Goal: Task Accomplishment & Management: Manage account settings

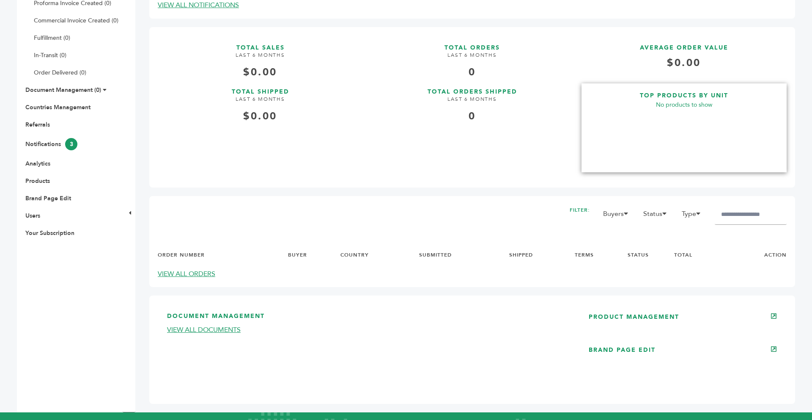
scroll to position [254, 0]
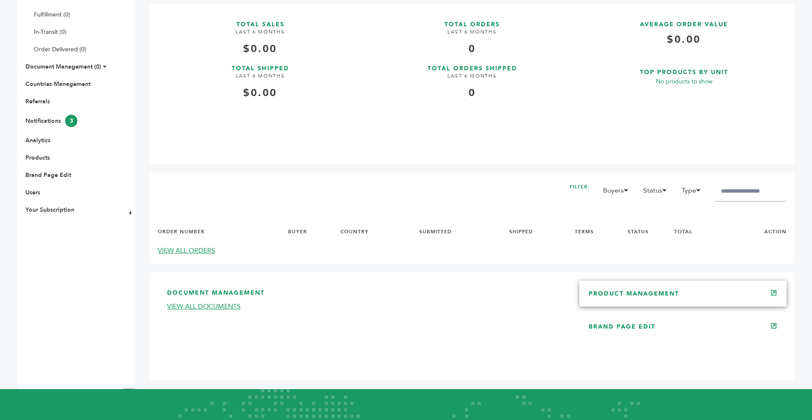
click at [654, 297] on link "PRODUCT MANAGEMENT" at bounding box center [634, 293] width 91 height 8
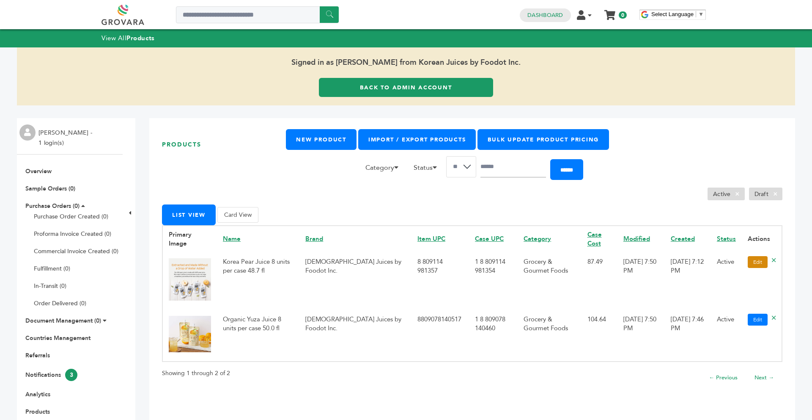
click at [757, 263] on link "Edit" at bounding box center [758, 262] width 20 height 12
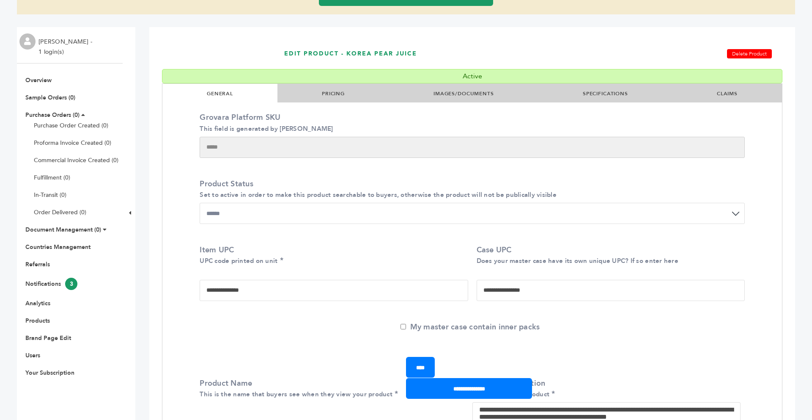
scroll to position [68, 0]
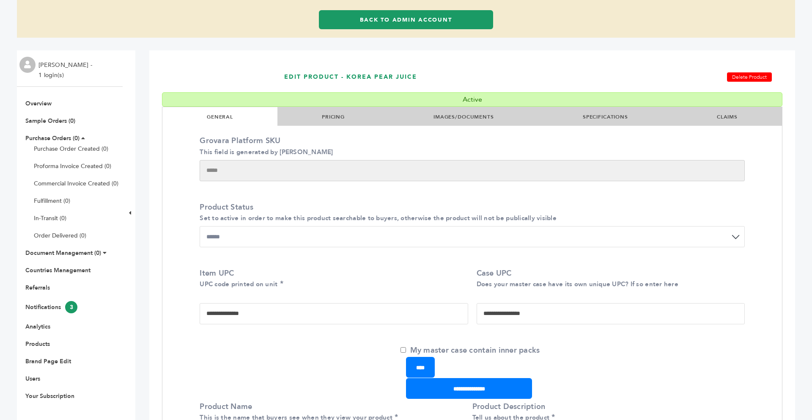
click at [332, 120] on link "PRICING" at bounding box center [333, 116] width 23 height 7
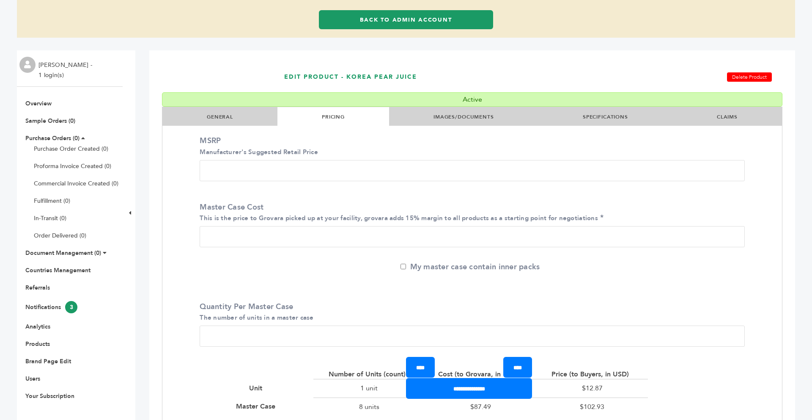
click at [425, 119] on li "IMAGES/DOCUMENTS" at bounding box center [463, 116] width 149 height 19
click at [436, 118] on link "IMAGES/DOCUMENTS" at bounding box center [464, 116] width 61 height 7
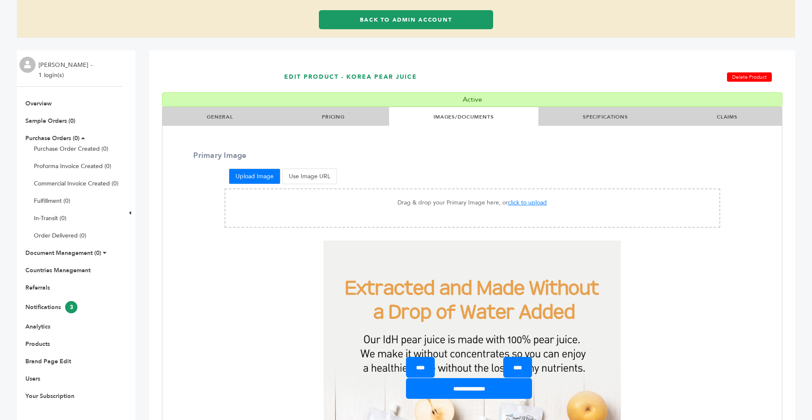
click at [583, 119] on link "SPECIFICATIONS" at bounding box center [605, 116] width 45 height 7
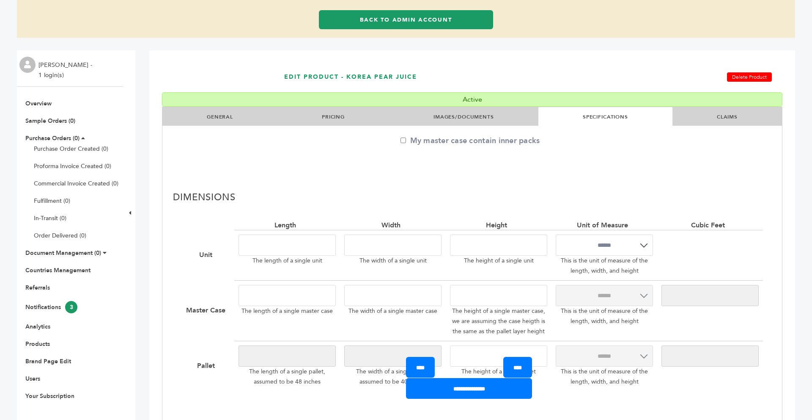
click at [706, 119] on li "CLAIMS" at bounding box center [728, 116] width 110 height 19
click at [742, 117] on li "CLAIMS" at bounding box center [728, 116] width 110 height 19
click at [734, 117] on link "CLAIMS" at bounding box center [727, 116] width 21 height 7
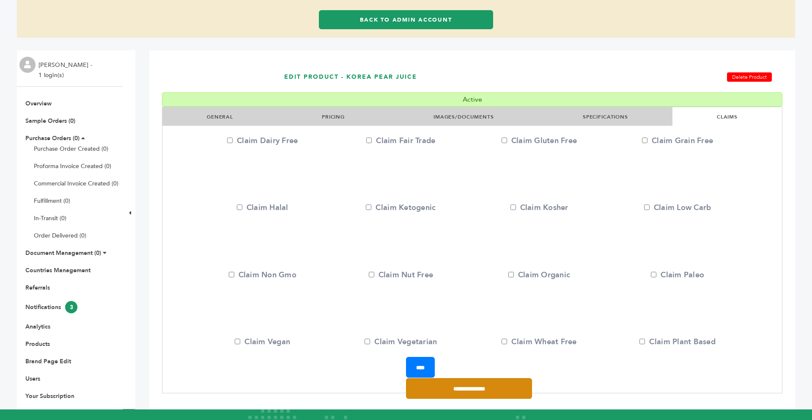
click at [470, 386] on input "**********" at bounding box center [469, 388] width 126 height 21
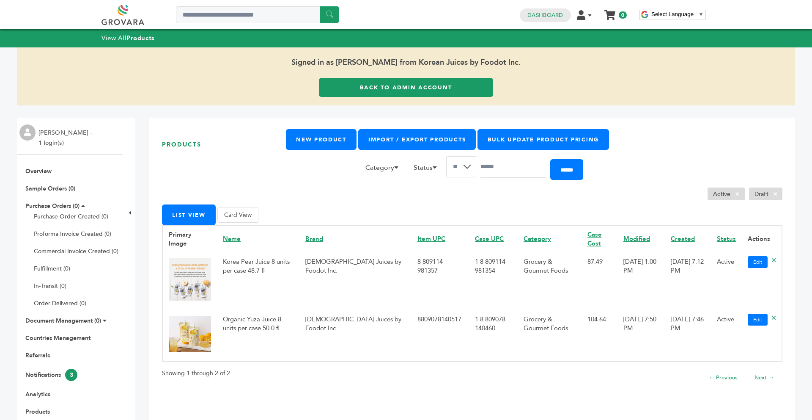
click at [389, 84] on link "Back to Admin Account" at bounding box center [406, 87] width 174 height 19
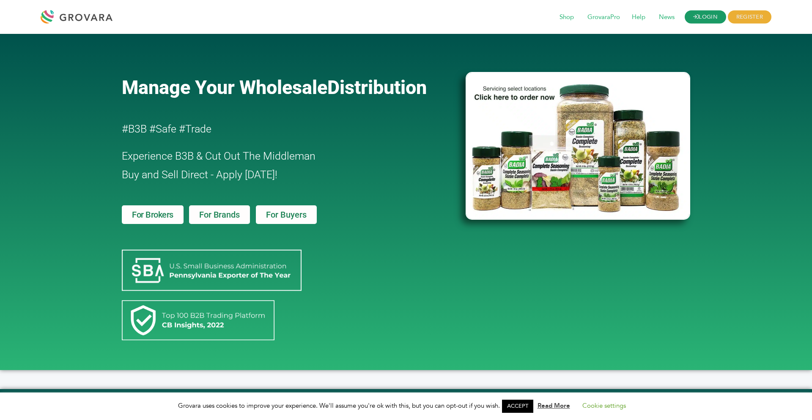
click at [696, 20] on link "LOGIN" at bounding box center [705, 17] width 41 height 13
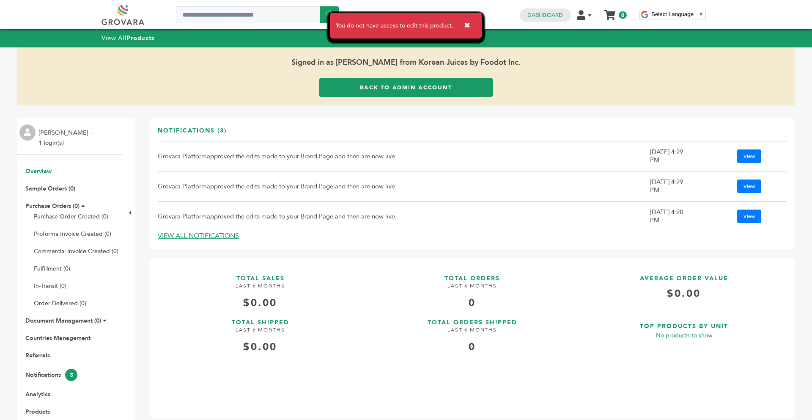
click at [468, 27] on button "✖" at bounding box center [467, 25] width 19 height 17
click at [467, 25] on button "✖" at bounding box center [467, 25] width 19 height 17
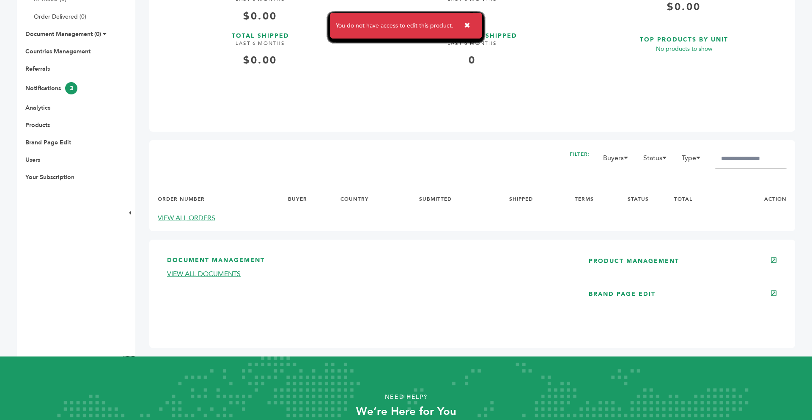
scroll to position [288, 0]
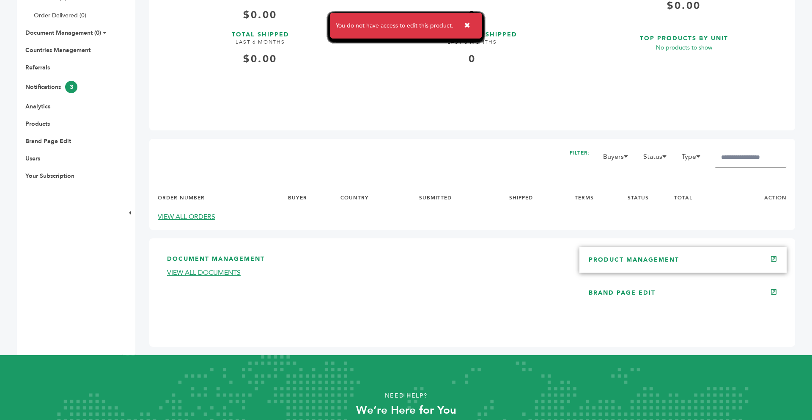
click at [629, 258] on link "PRODUCT MANAGEMENT" at bounding box center [634, 260] width 91 height 8
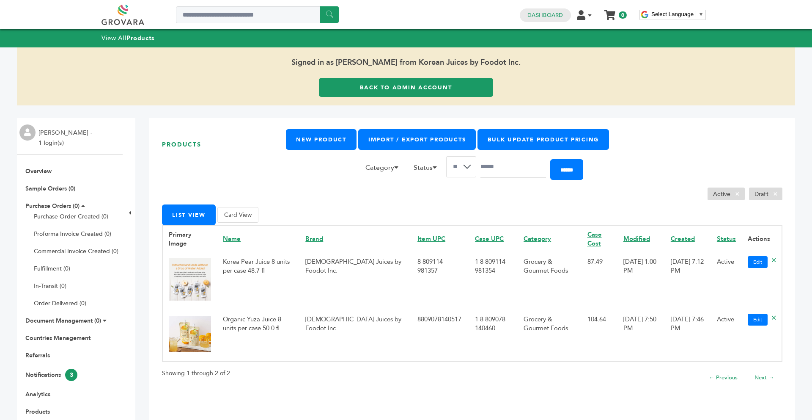
click at [382, 93] on link "Back to Admin Account" at bounding box center [406, 87] width 174 height 19
